Goal: Task Accomplishment & Management: Manage account settings

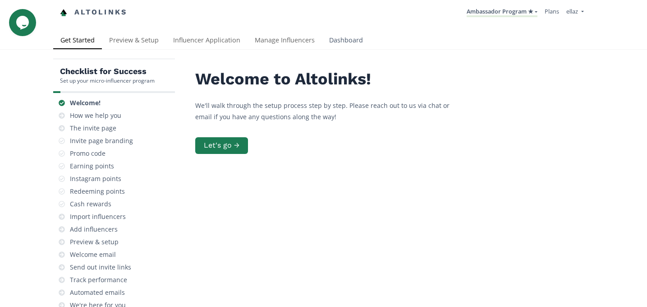
click at [336, 38] on link "Dashboard" at bounding box center [346, 41] width 48 height 18
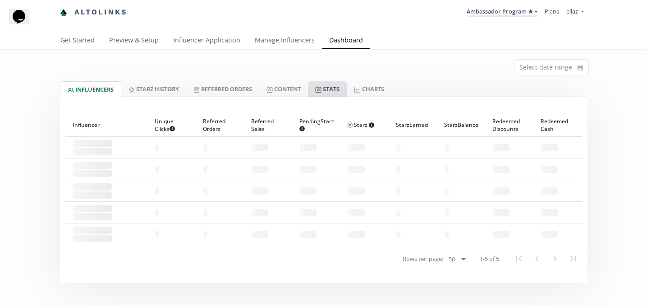
click at [341, 91] on link "Stats" at bounding box center [327, 88] width 39 height 15
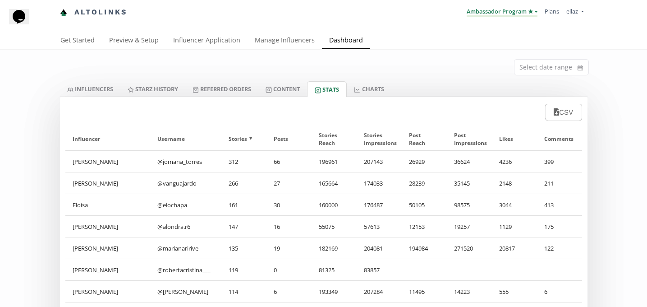
click at [516, 9] on link "Ambassador Program ★" at bounding box center [502, 12] width 71 height 10
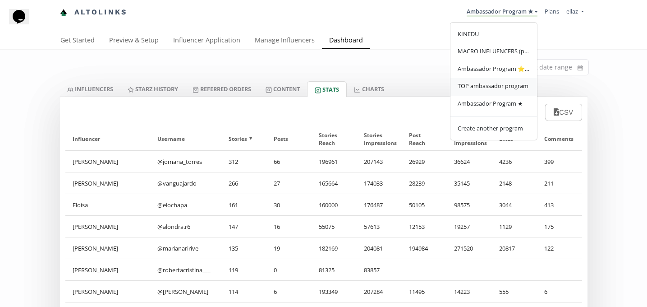
click at [500, 88] on span "TOP ambassador program" at bounding box center [493, 86] width 71 height 8
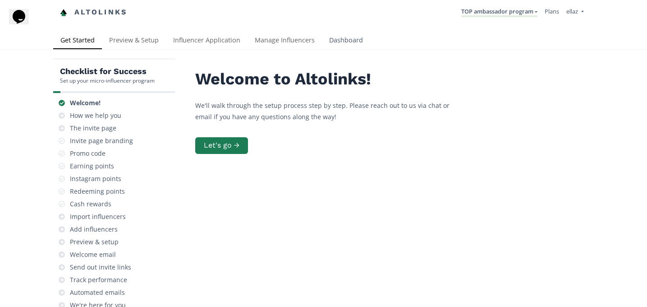
click at [348, 48] on link "Dashboard" at bounding box center [346, 41] width 48 height 18
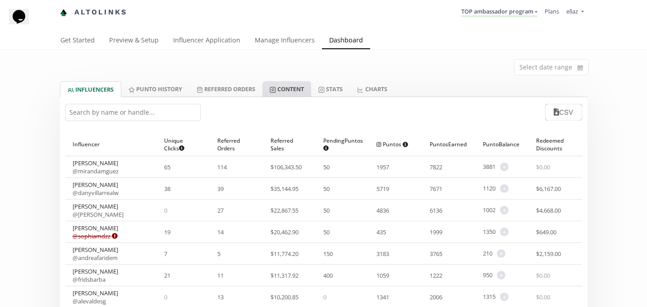
click at [302, 96] on link "Content" at bounding box center [287, 88] width 49 height 15
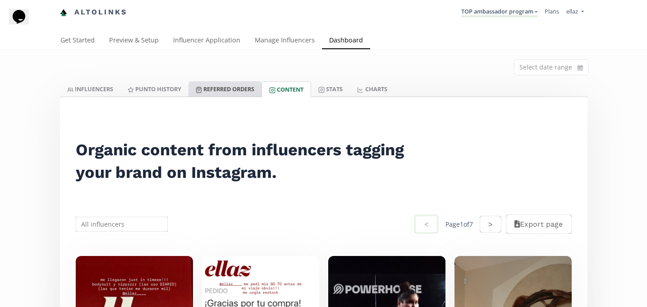
click at [226, 93] on link "Referred Orders" at bounding box center [225, 88] width 73 height 15
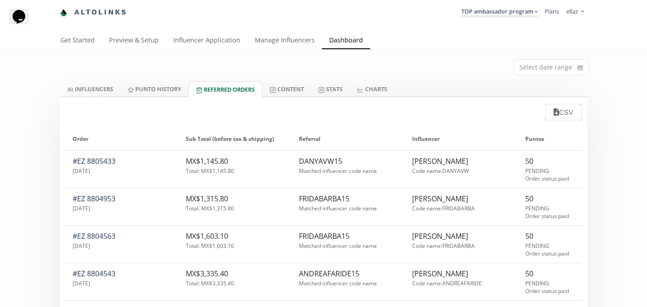
scroll to position [14, 0]
click at [290, 81] on link "Content" at bounding box center [287, 88] width 49 height 15
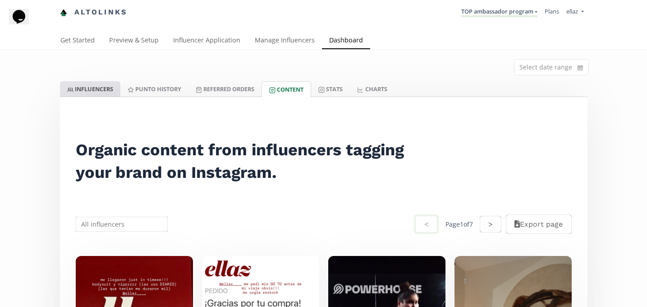
click at [107, 90] on link "INFLUENCERS" at bounding box center [90, 88] width 60 height 15
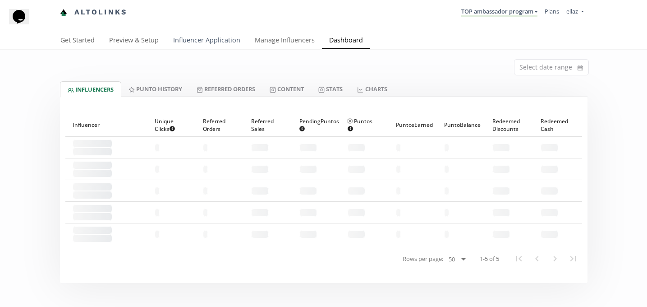
click at [184, 41] on link "Influencer Application" at bounding box center [207, 41] width 82 height 18
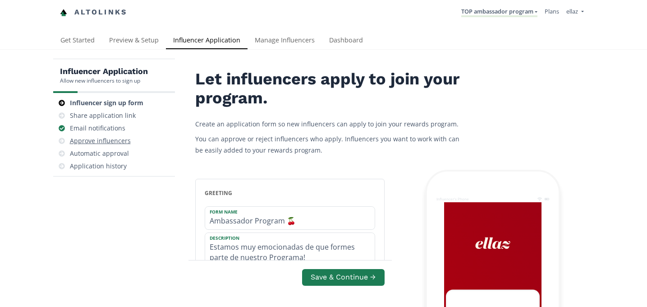
click at [120, 141] on div "Approve influencers" at bounding box center [100, 140] width 61 height 9
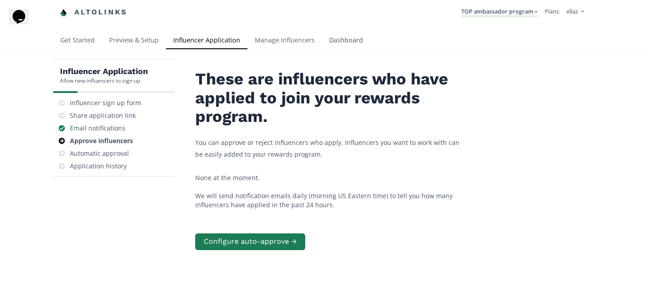
click at [338, 38] on link "Dashboard" at bounding box center [346, 41] width 48 height 18
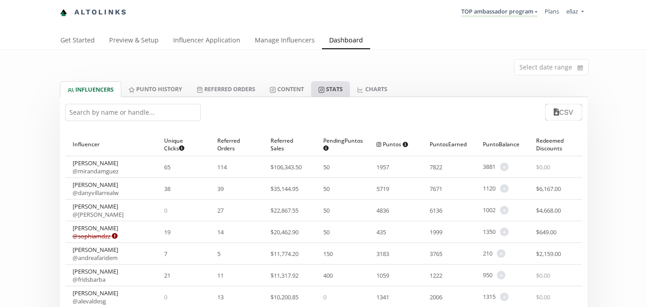
click at [331, 91] on link "Stats" at bounding box center [330, 88] width 39 height 15
